Goal: Navigation & Orientation: Find specific page/section

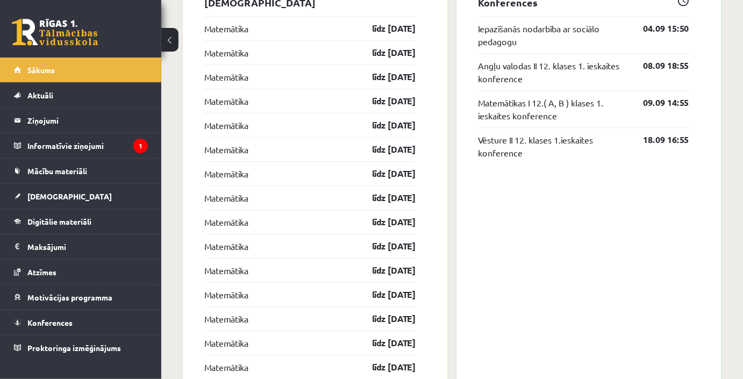
scroll to position [968, 0]
click at [50, 150] on legend "Informatīvie ziņojumi 1" at bounding box center [87, 145] width 120 height 25
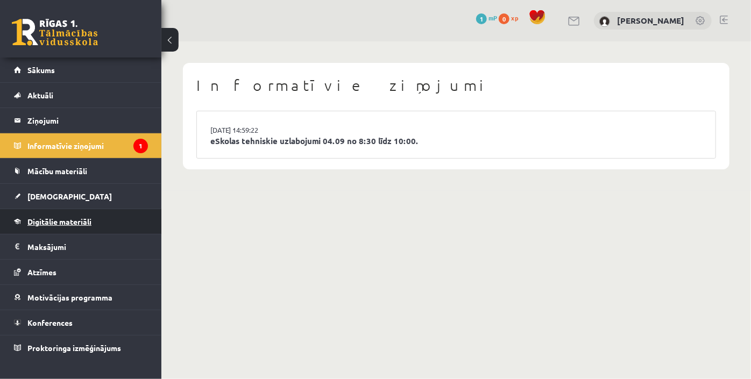
click at [79, 219] on span "Digitālie materiāli" at bounding box center [59, 222] width 64 height 10
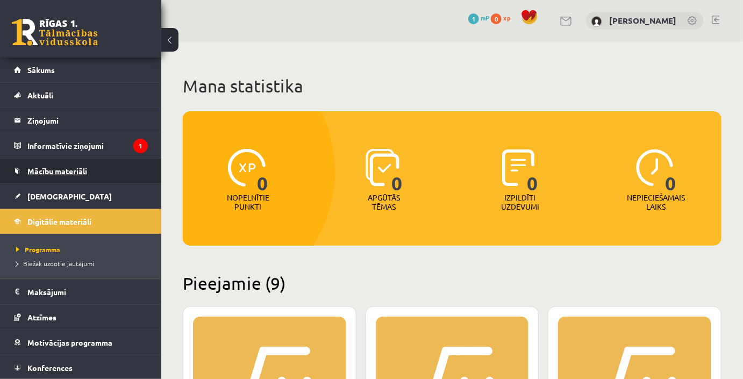
click at [50, 172] on span "Mācību materiāli" at bounding box center [57, 171] width 60 height 10
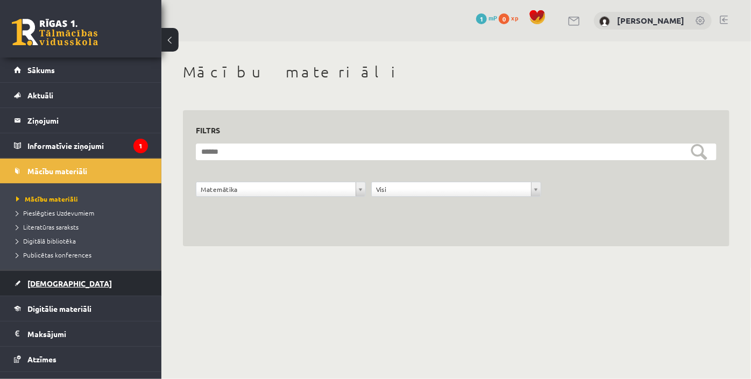
click at [40, 283] on span "[DEMOGRAPHIC_DATA]" at bounding box center [69, 284] width 84 height 10
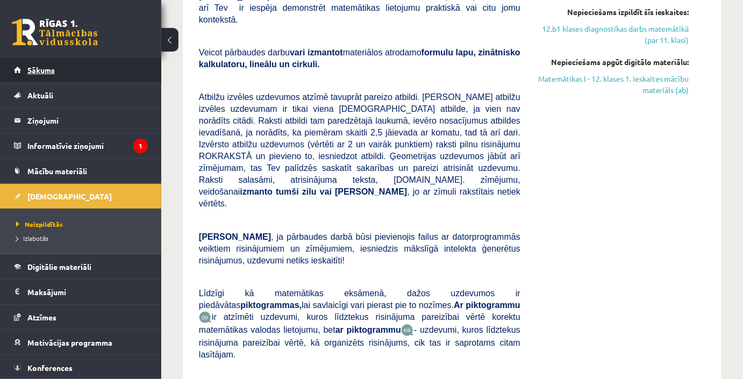
scroll to position [258, 0]
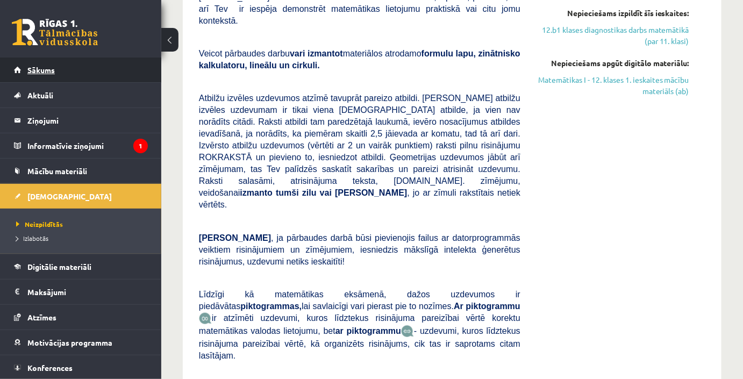
click at [53, 77] on link "Sākums" at bounding box center [81, 70] width 134 height 25
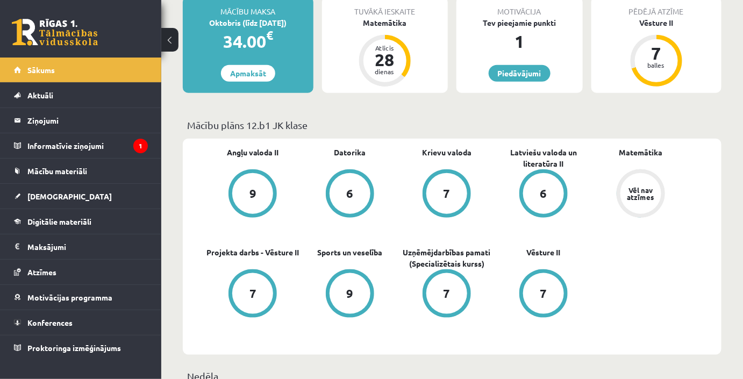
scroll to position [277, 0]
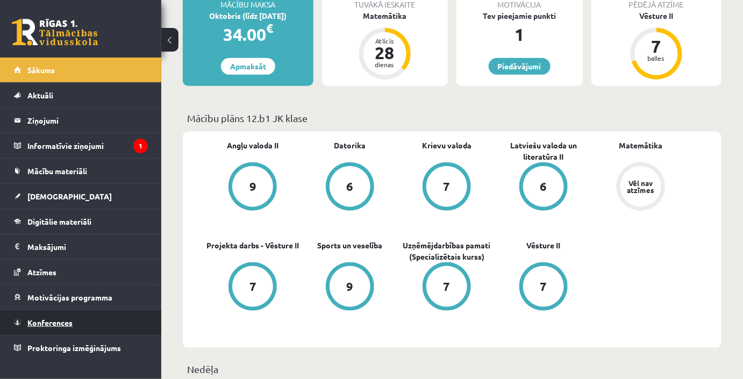
click at [32, 325] on link "Konferences" at bounding box center [81, 322] width 134 height 25
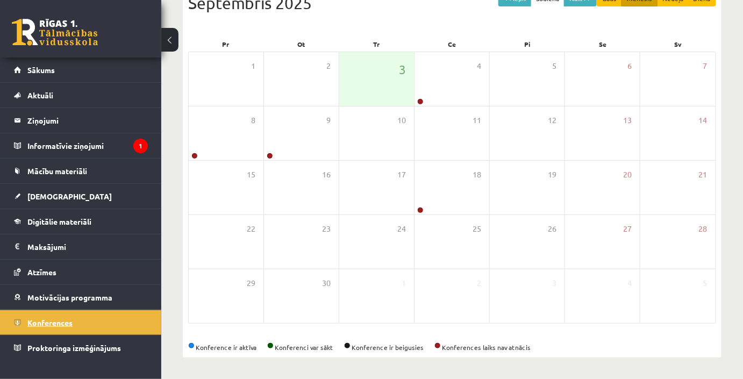
scroll to position [133, 0]
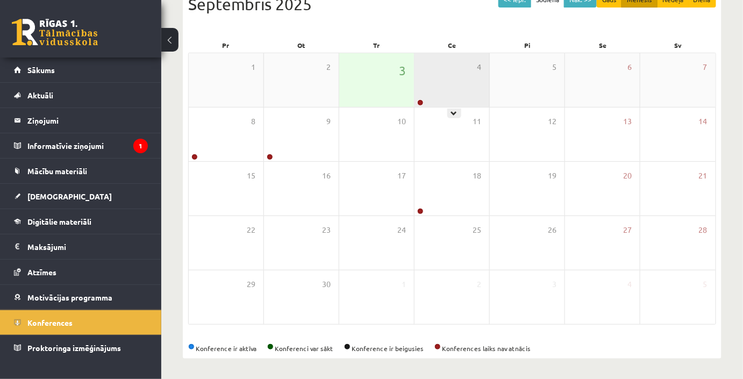
click at [444, 90] on div "4" at bounding box center [452, 80] width 75 height 54
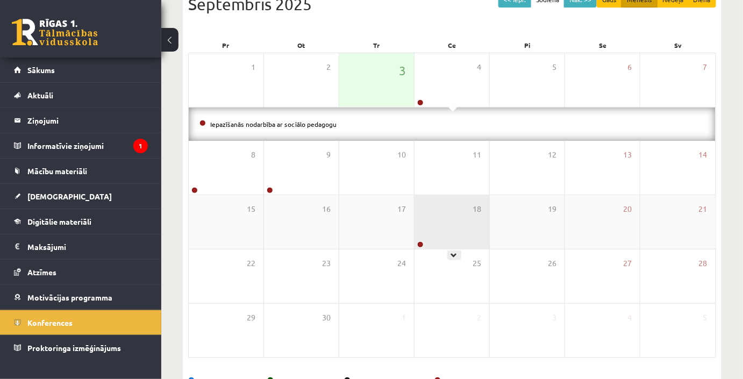
click at [459, 225] on div "18" at bounding box center [452, 222] width 75 height 54
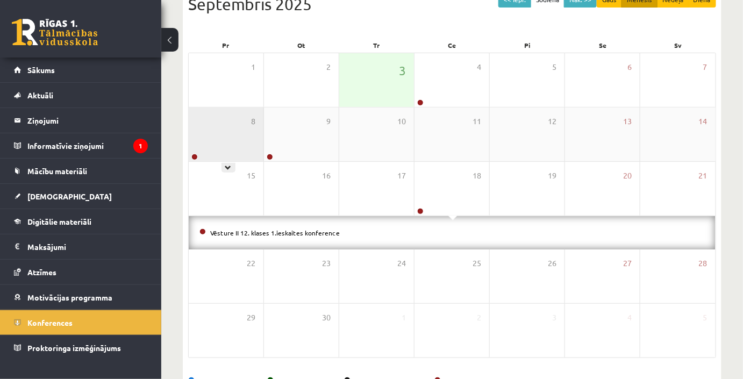
click at [224, 139] on div "8" at bounding box center [226, 135] width 75 height 54
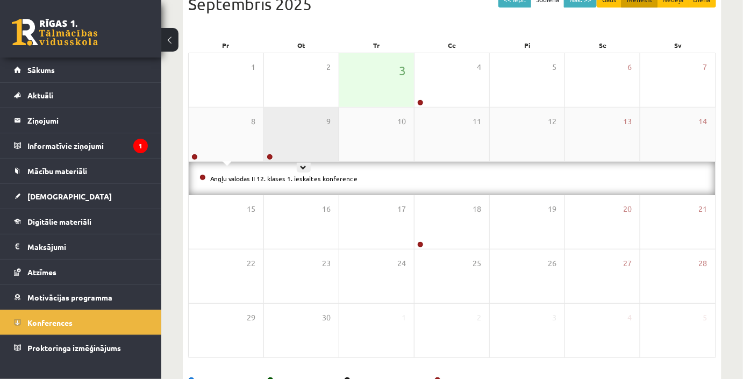
click at [319, 131] on div "9" at bounding box center [301, 135] width 75 height 54
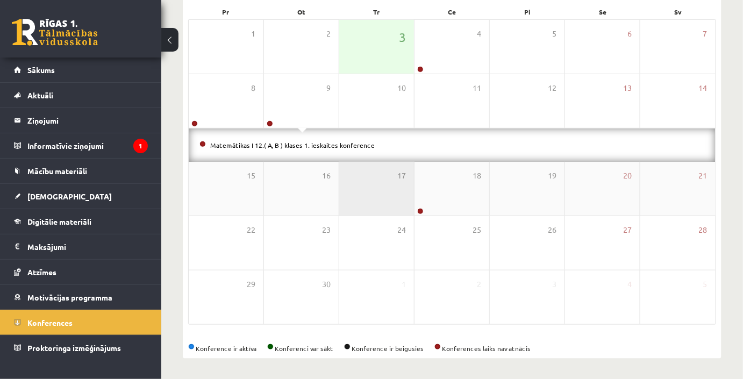
scroll to position [108, 0]
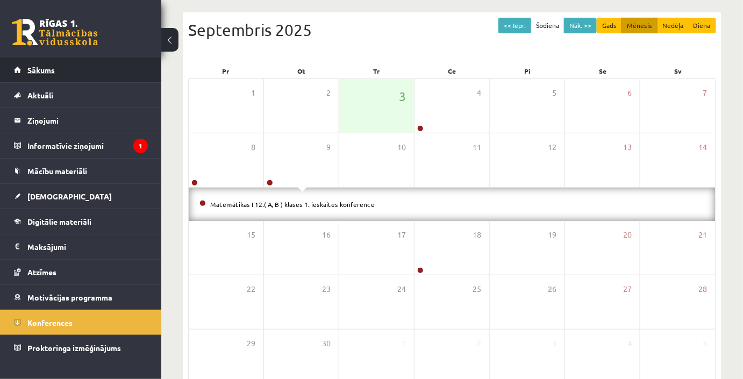
click at [29, 74] on link "Sākums" at bounding box center [81, 70] width 134 height 25
